Goal: Find specific page/section: Find specific page/section

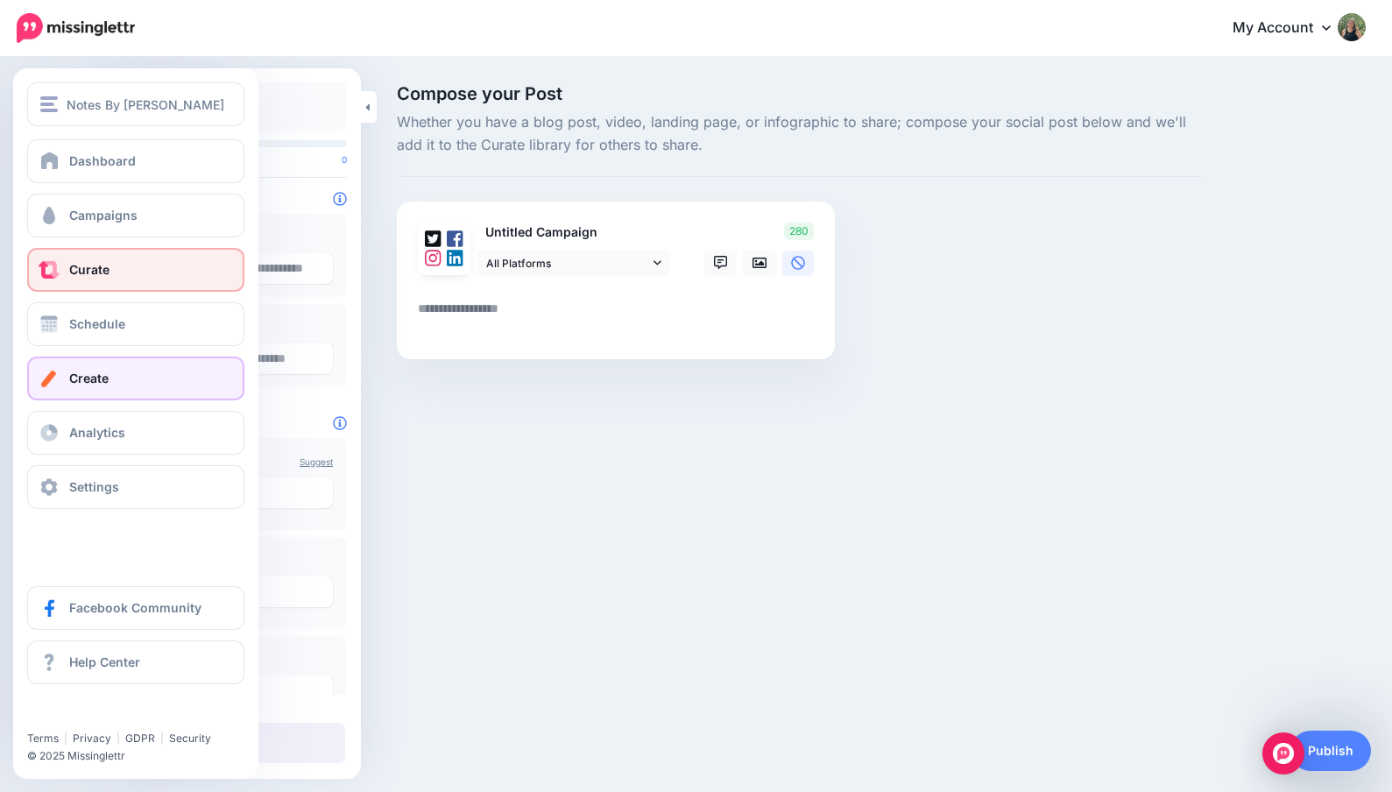
click at [103, 281] on link "Curate" at bounding box center [135, 270] width 217 height 44
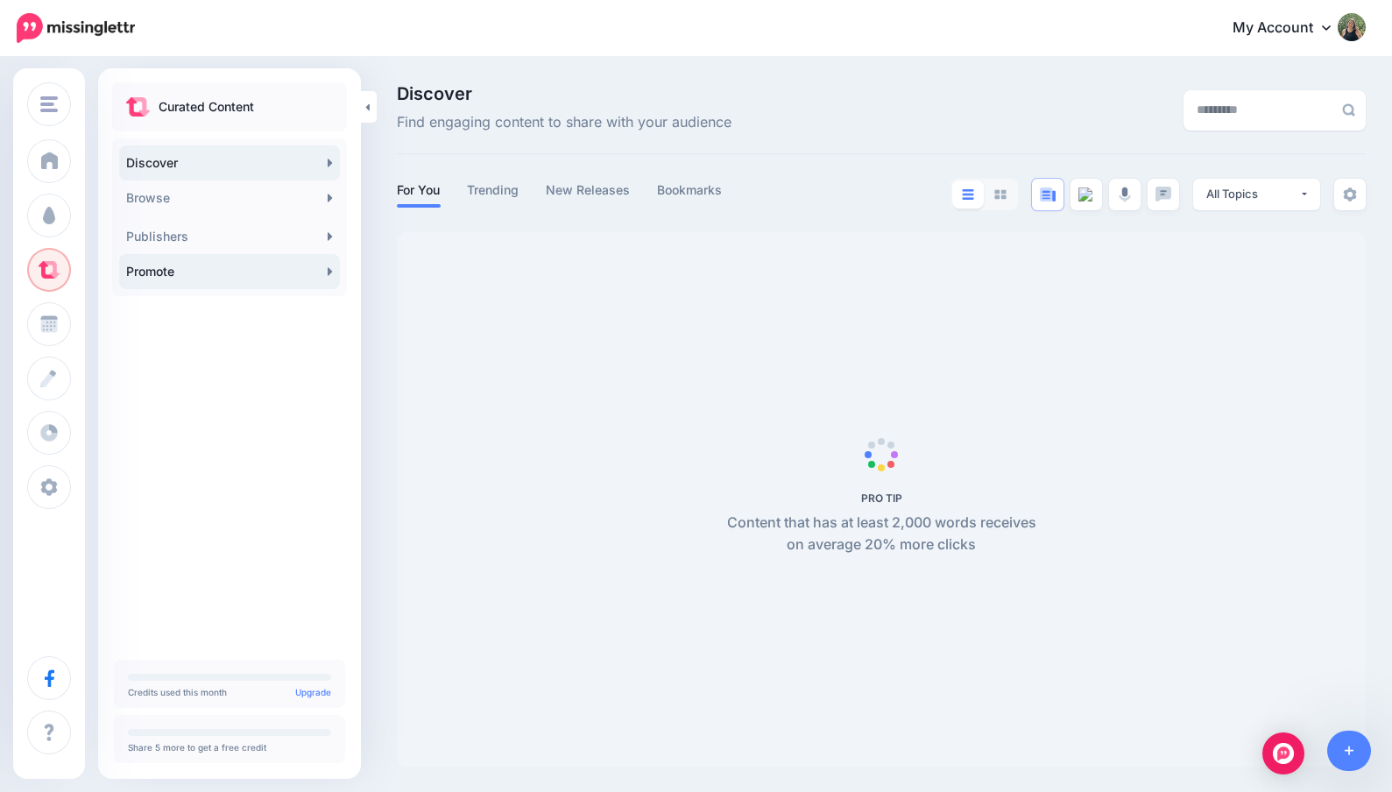
click at [178, 274] on link "Promote" at bounding box center [229, 271] width 221 height 35
